Goal: Information Seeking & Learning: Learn about a topic

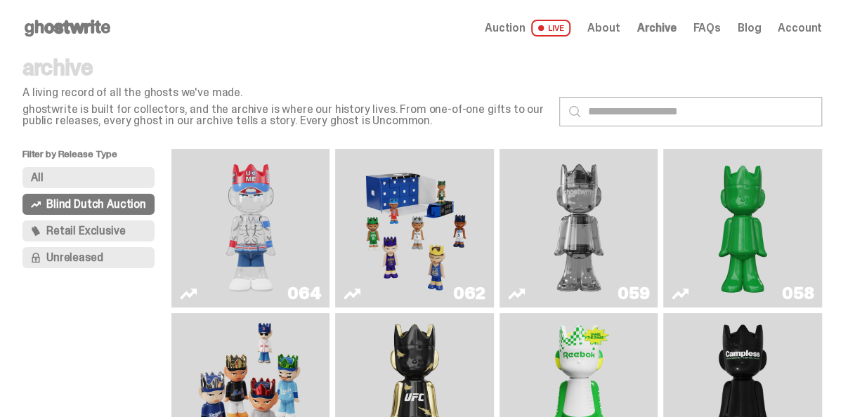
click at [230, 223] on img "You Can't See Me" at bounding box center [251, 228] width 118 height 147
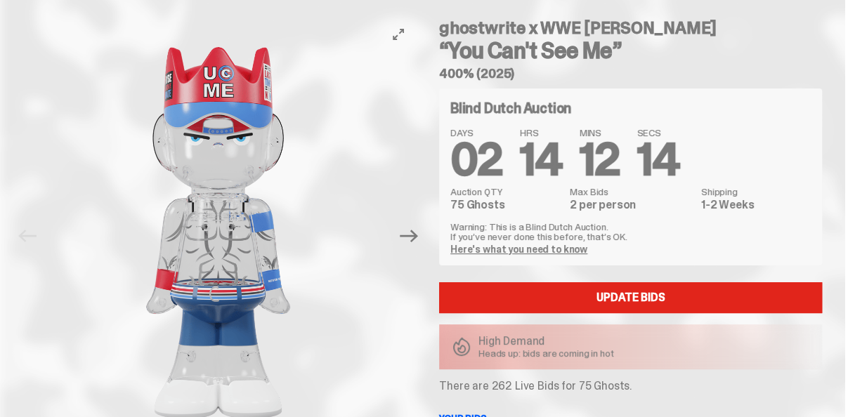
scroll to position [140, 0]
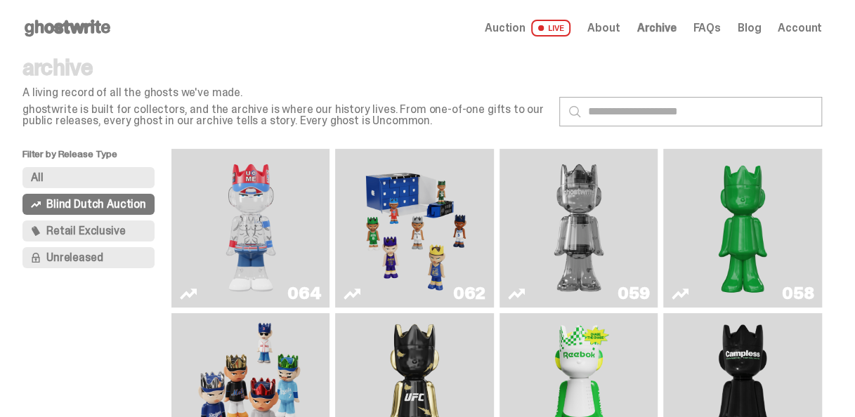
click at [582, 216] on img "Two" at bounding box center [579, 228] width 118 height 147
click at [782, 267] on img "Schrödinger's ghost: Sunday Green" at bounding box center [742, 228] width 118 height 147
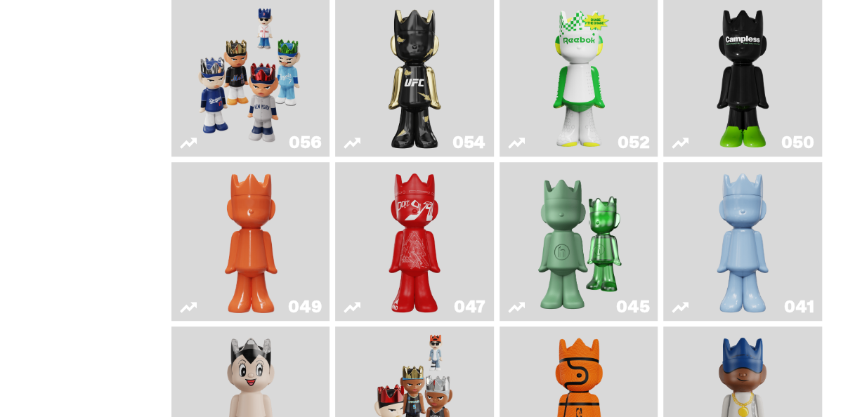
scroll to position [351, 0]
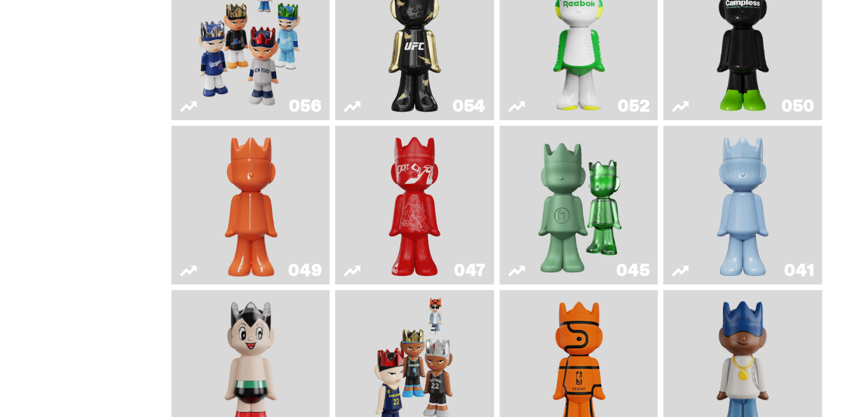
click at [417, 250] on img "Skip" at bounding box center [414, 204] width 63 height 147
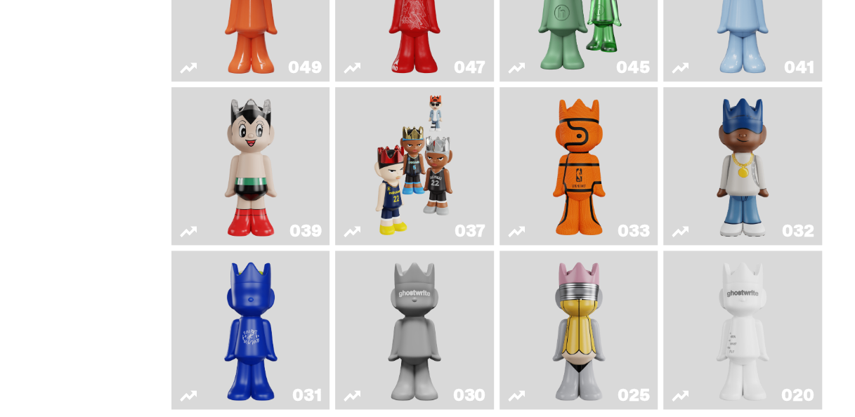
scroll to position [632, 0]
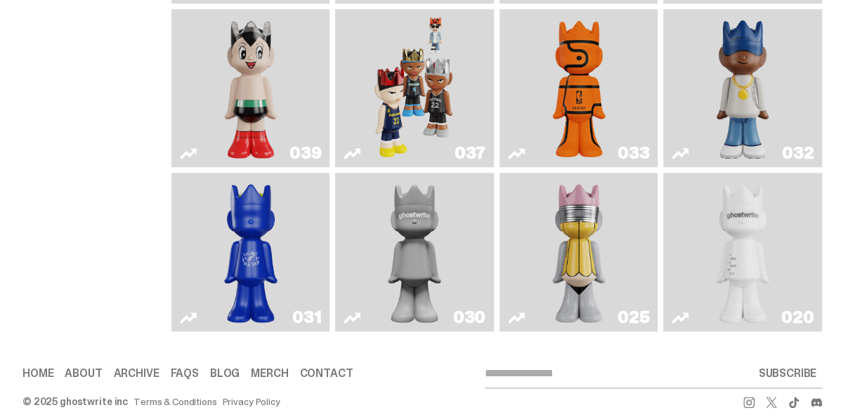
click at [556, 301] on img "No. 2 Pencil" at bounding box center [578, 251] width 83 height 147
